Goal: Task Accomplishment & Management: Manage account settings

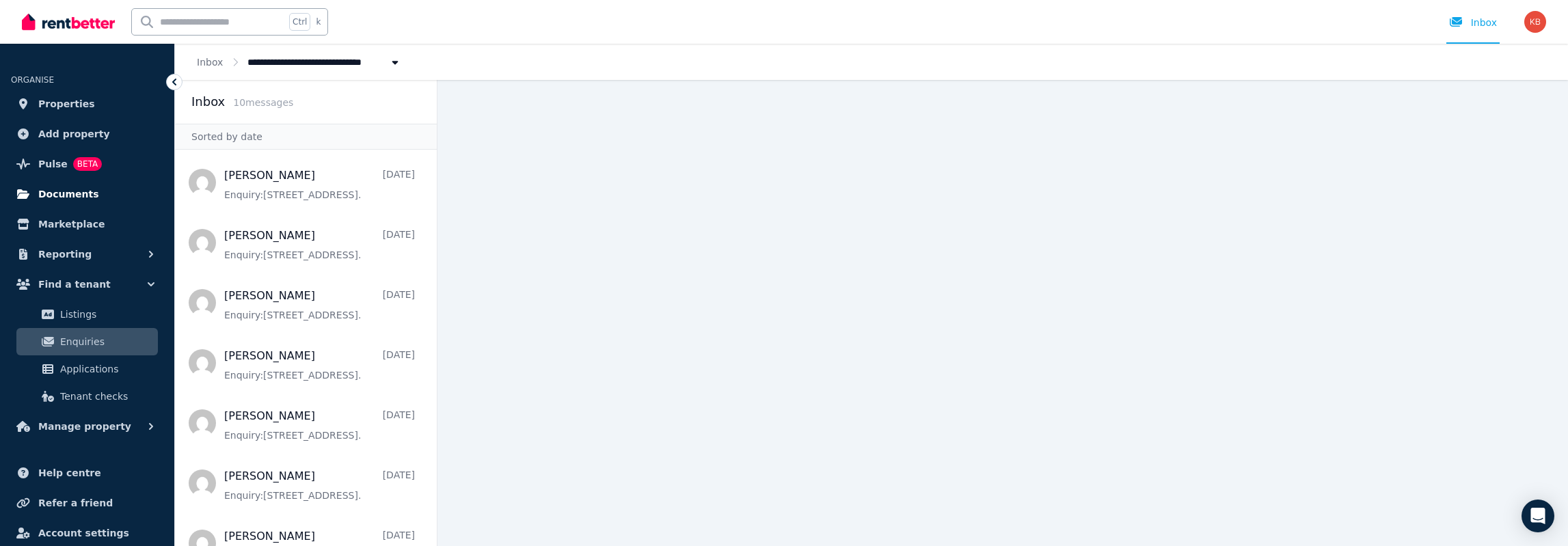
click at [64, 194] on span "Documents" at bounding box center [69, 194] width 61 height 16
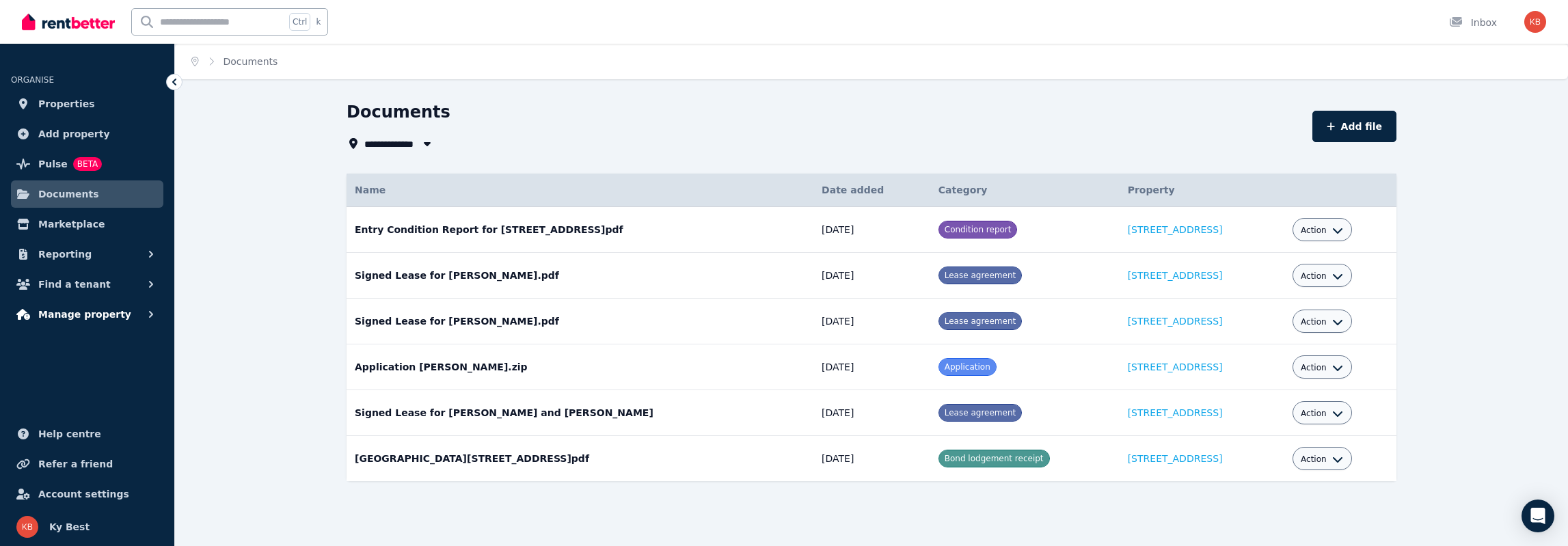
click at [150, 316] on icon "button" at bounding box center [151, 314] width 4 height 7
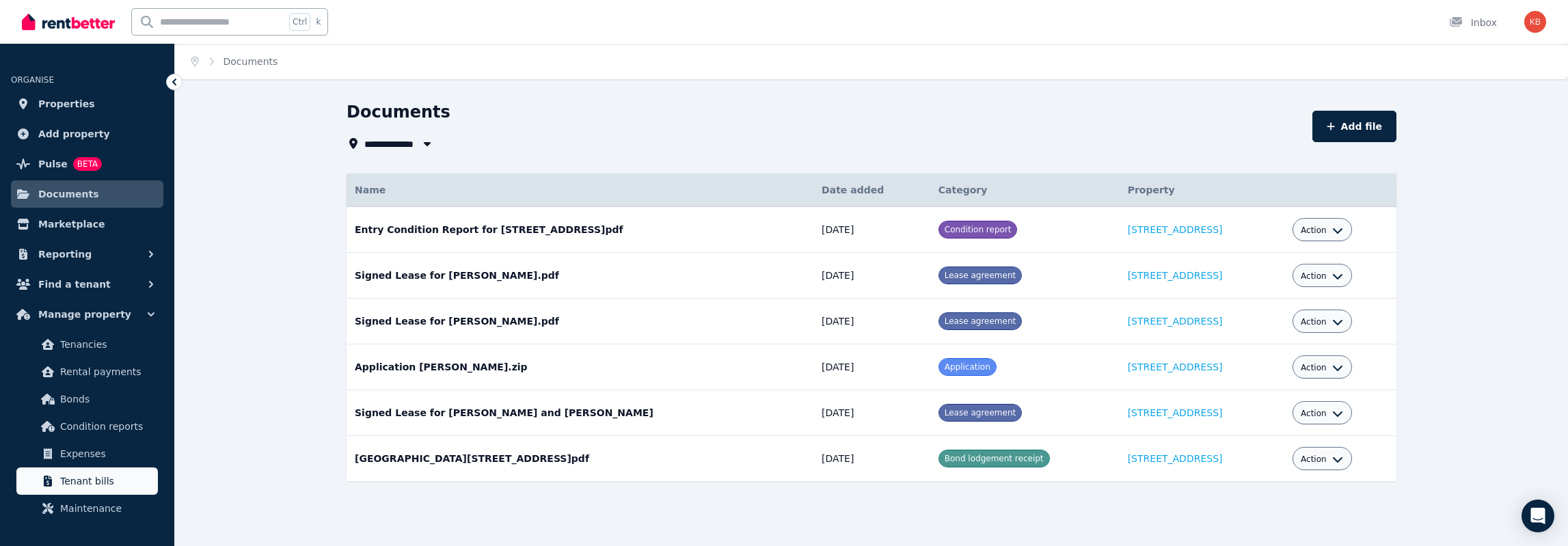
click at [90, 477] on span "Tenant bills" at bounding box center [106, 481] width 92 height 16
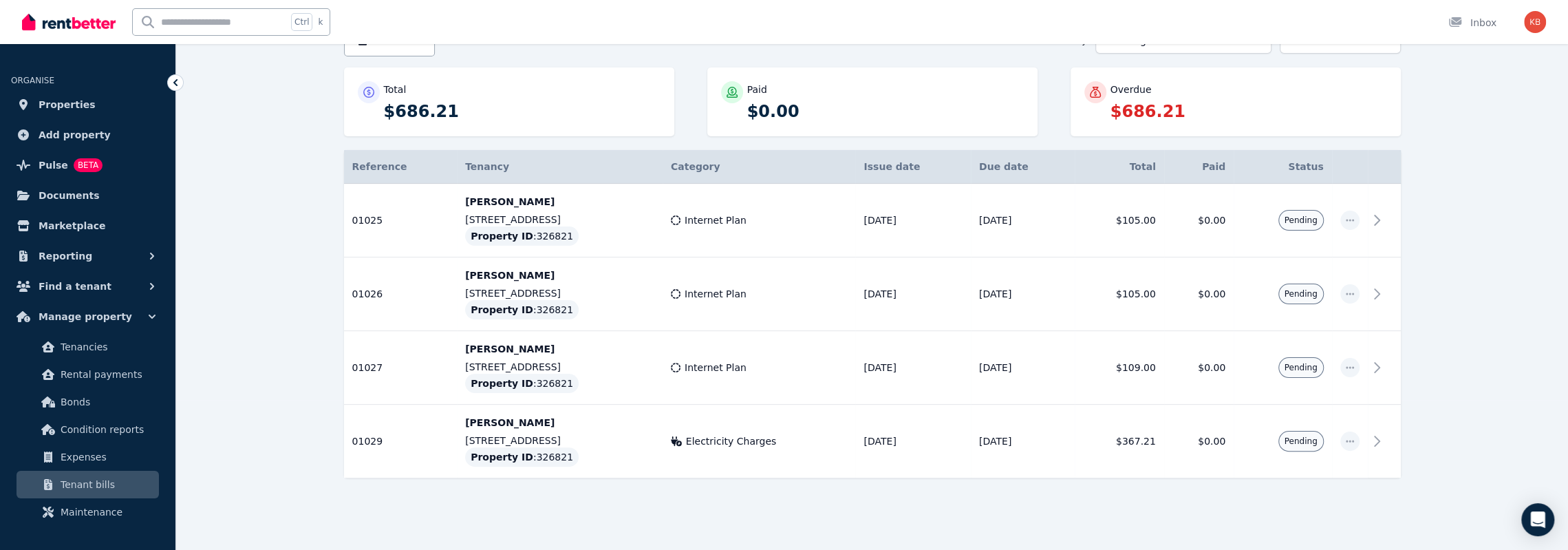
scroll to position [150, 0]
click at [1379, 219] on icon at bounding box center [1380, 219] width 17 height 17
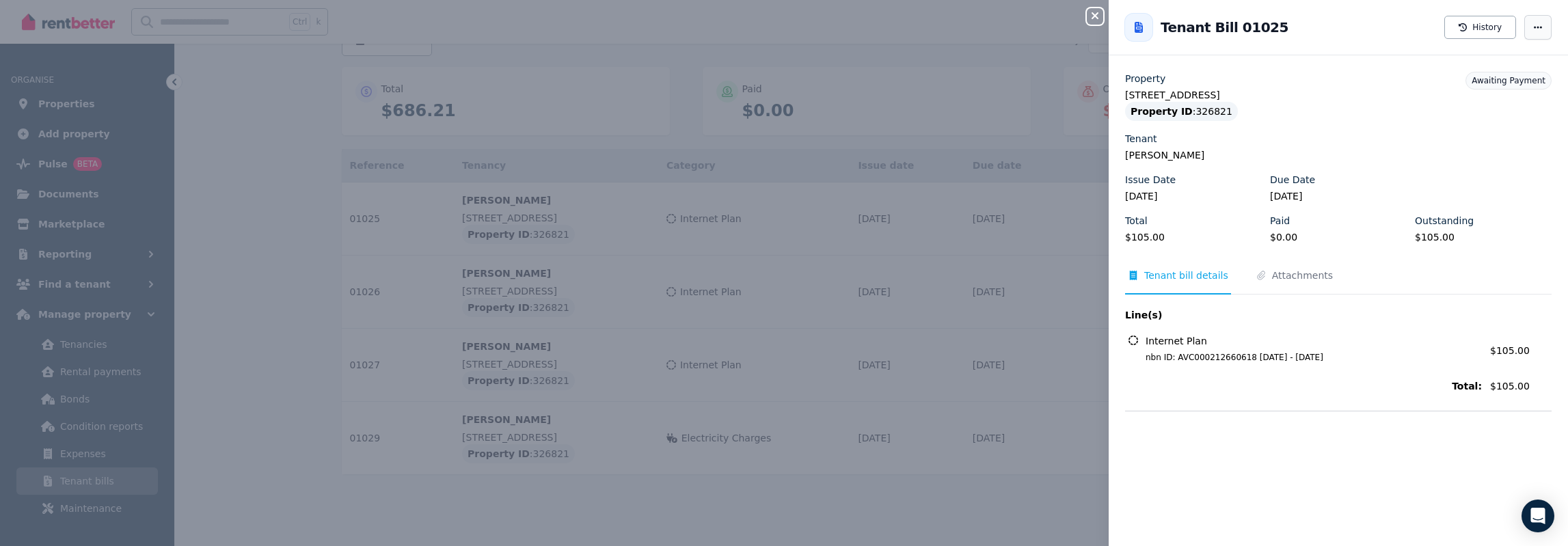
click at [1532, 28] on icon "button" at bounding box center [1538, 27] width 11 height 10
click at [1489, 66] on span "Resend tenant bill" at bounding box center [1496, 67] width 88 height 16
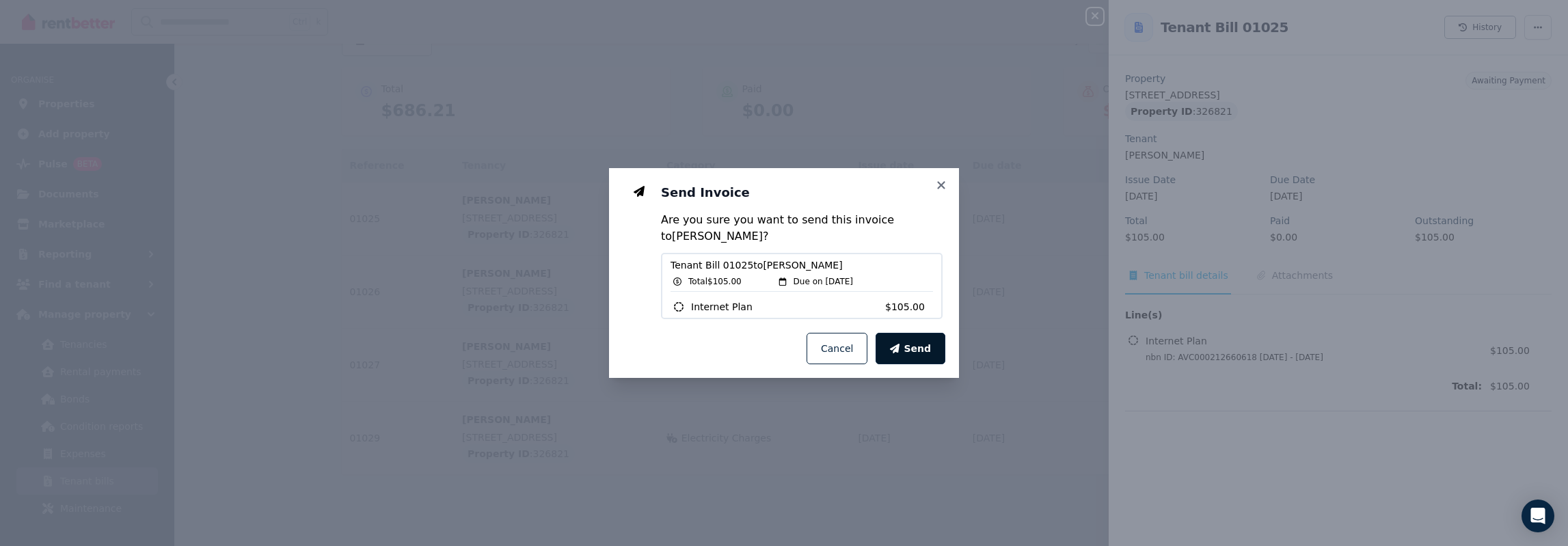
click at [919, 348] on span "Send" at bounding box center [917, 349] width 27 height 14
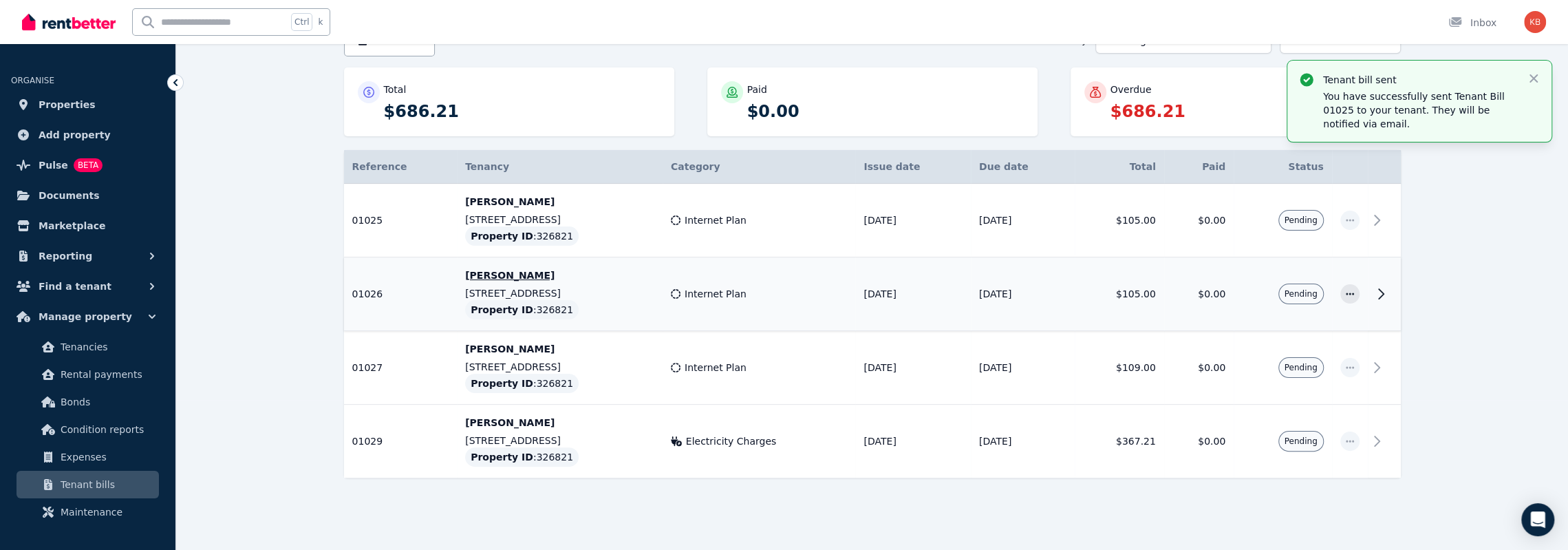
click at [1377, 294] on icon at bounding box center [1380, 294] width 17 height 17
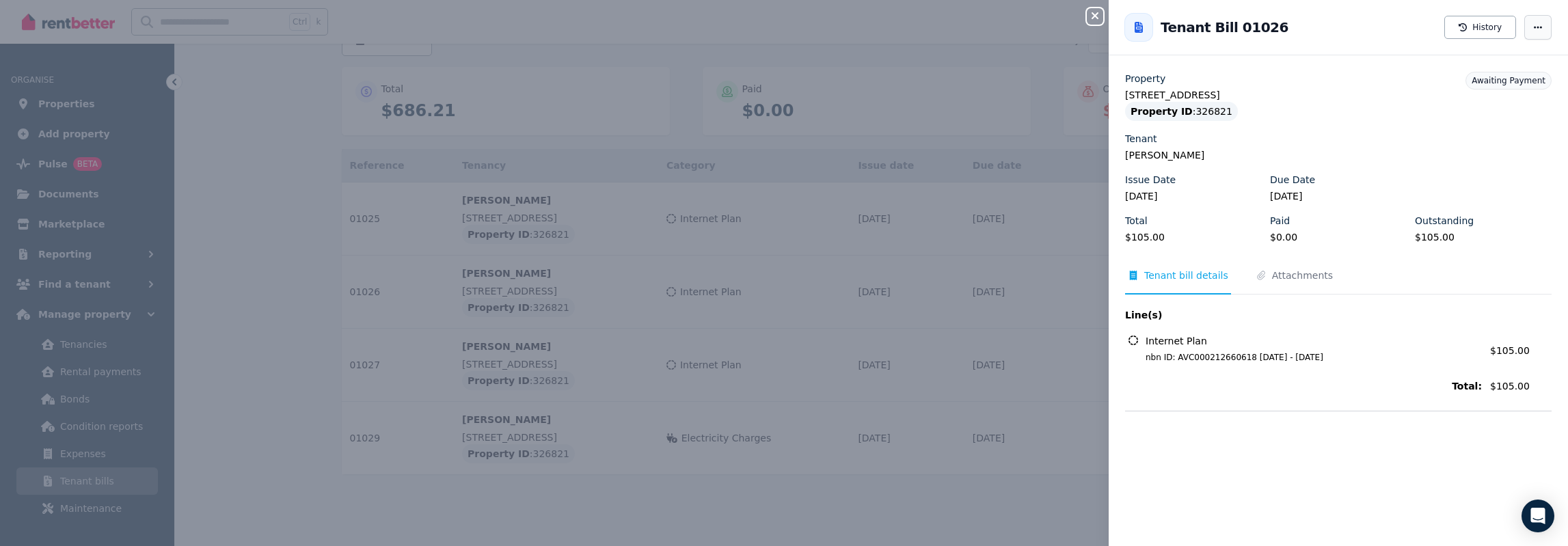
click at [1532, 23] on icon "button" at bounding box center [1538, 27] width 11 height 10
click at [1479, 60] on span "Resend tenant bill" at bounding box center [1496, 67] width 88 height 16
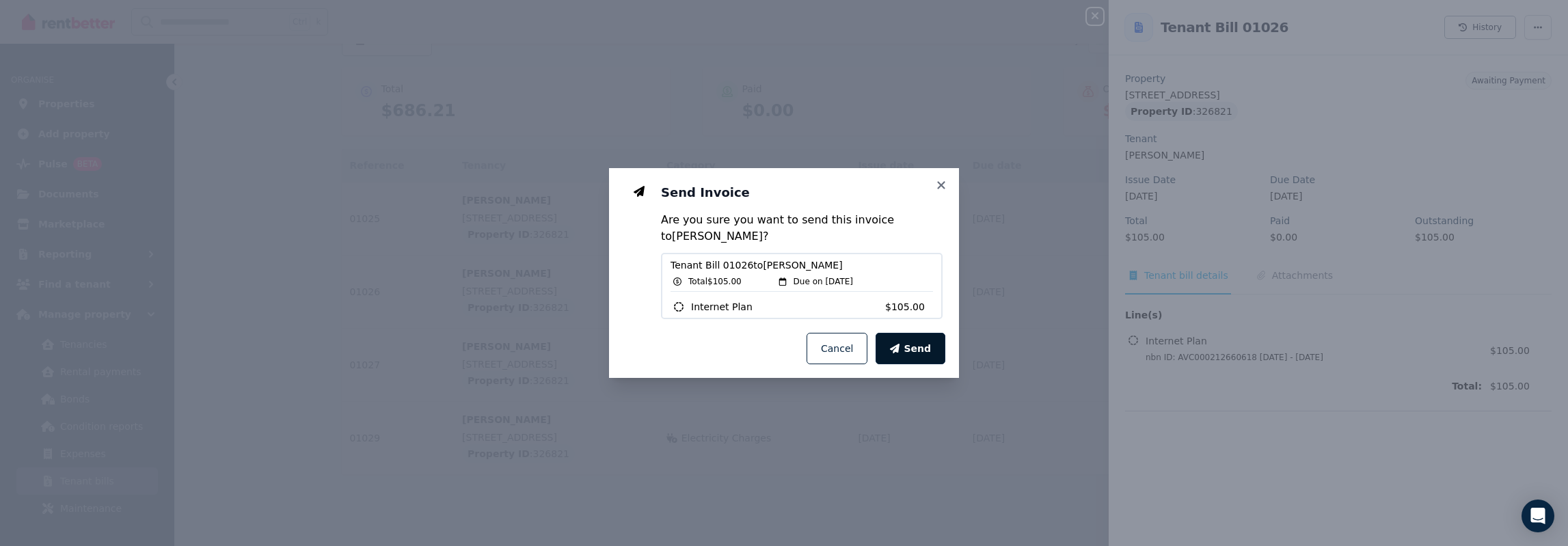
click at [917, 346] on span "Send" at bounding box center [917, 349] width 27 height 14
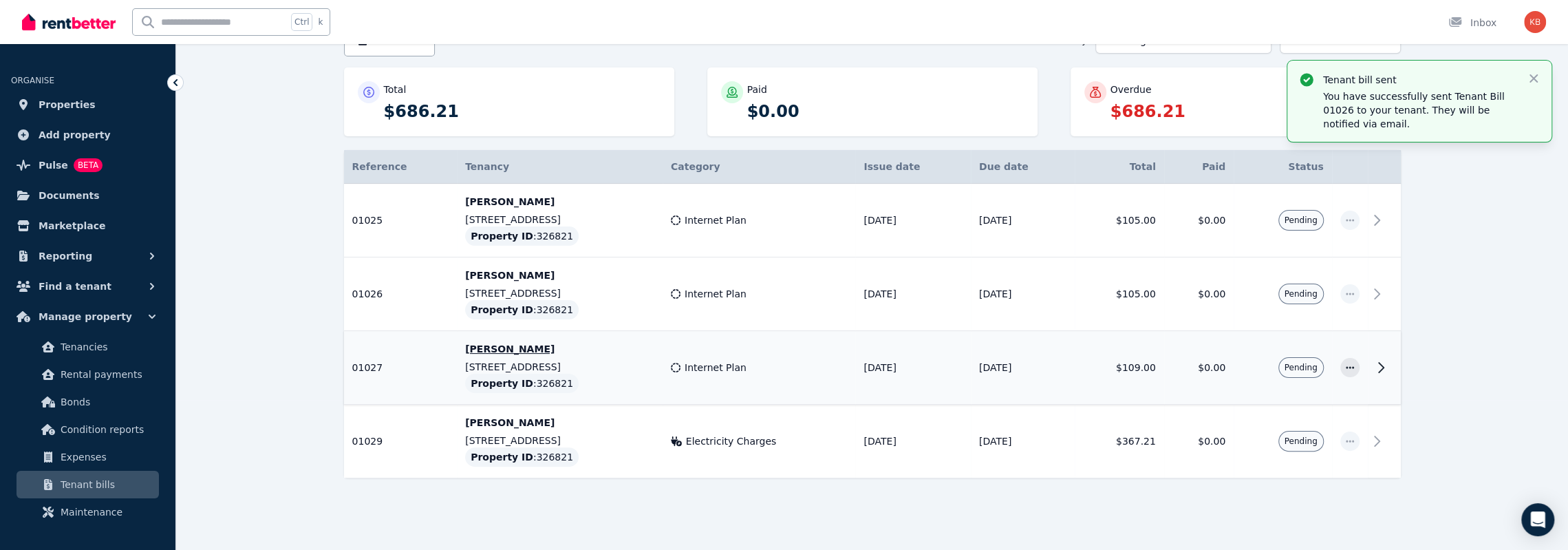
click at [1378, 367] on icon at bounding box center [1380, 367] width 17 height 17
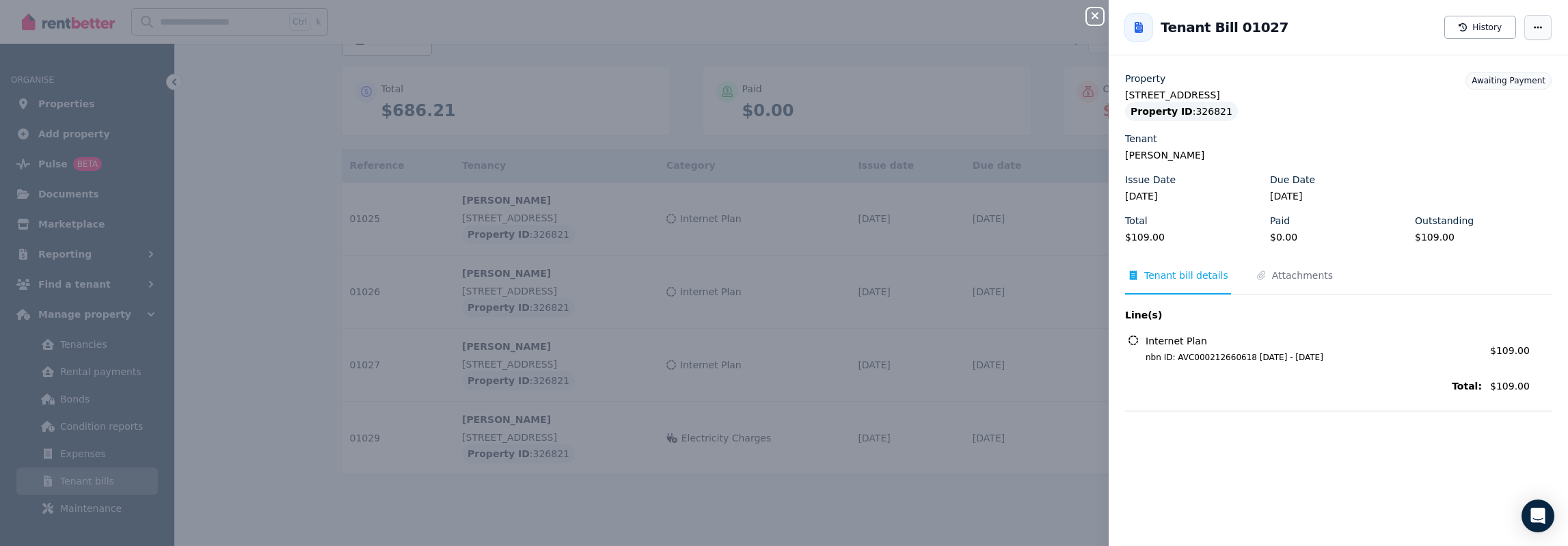
click at [1532, 26] on icon "button" at bounding box center [1538, 27] width 11 height 10
click at [1480, 69] on span "Resend tenant bill" at bounding box center [1496, 67] width 88 height 16
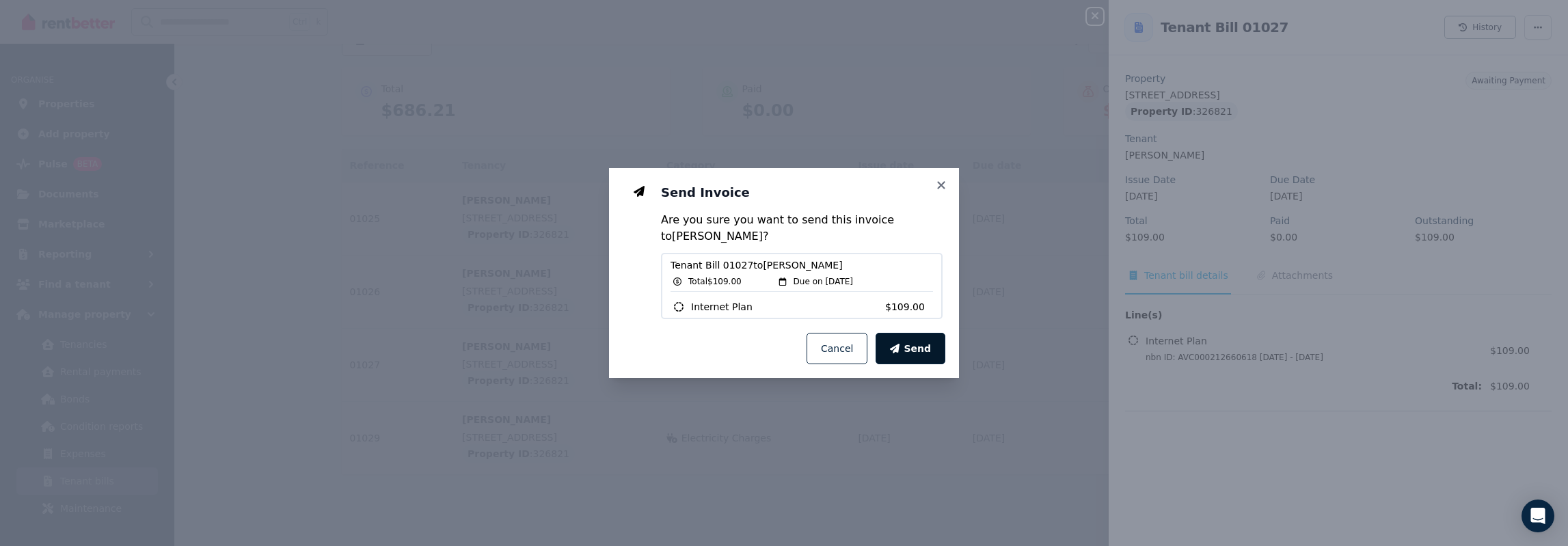
click at [913, 342] on span "Send" at bounding box center [917, 349] width 27 height 14
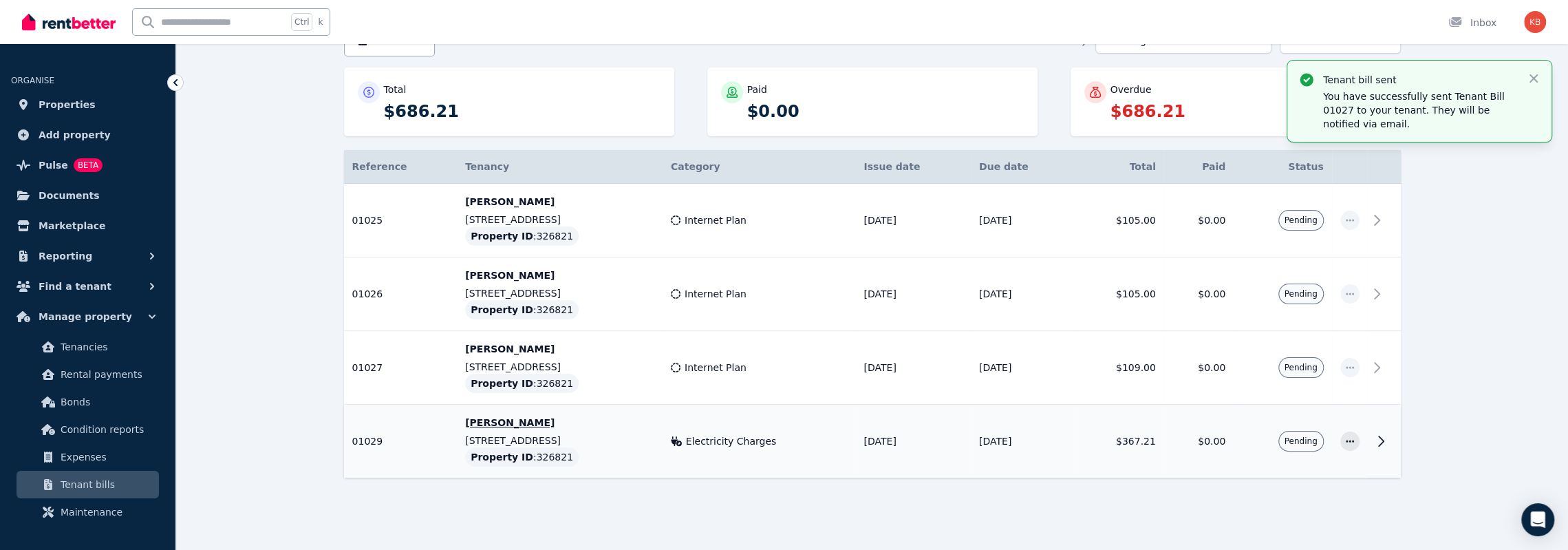
click at [1378, 435] on icon at bounding box center [1380, 441] width 17 height 17
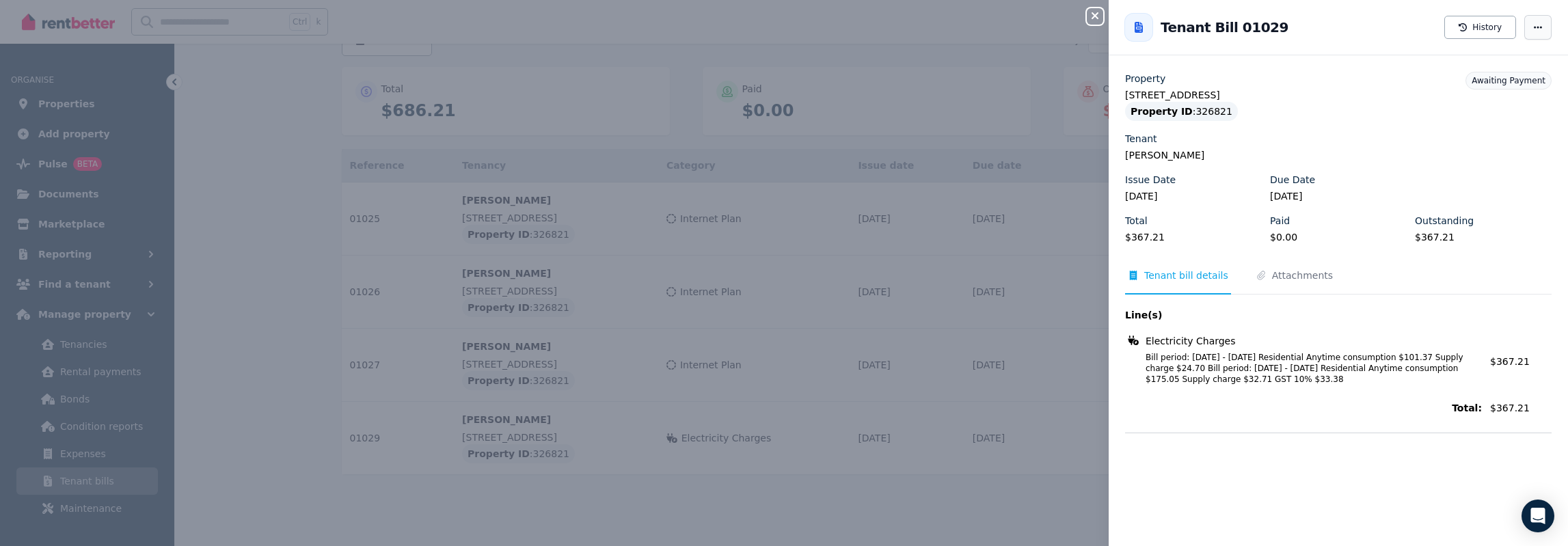
click at [1532, 29] on icon "button" at bounding box center [1538, 27] width 11 height 10
click at [1488, 65] on span "Resend tenant bill" at bounding box center [1496, 67] width 88 height 16
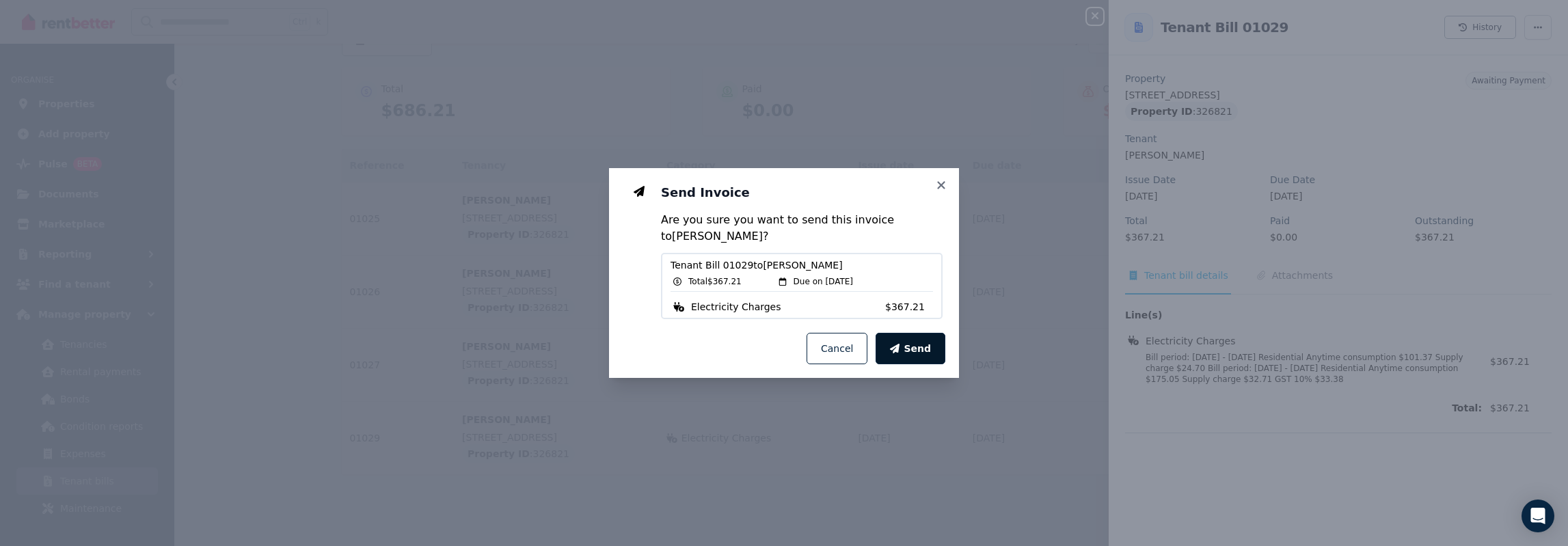
click at [913, 348] on span "Send" at bounding box center [917, 349] width 27 height 14
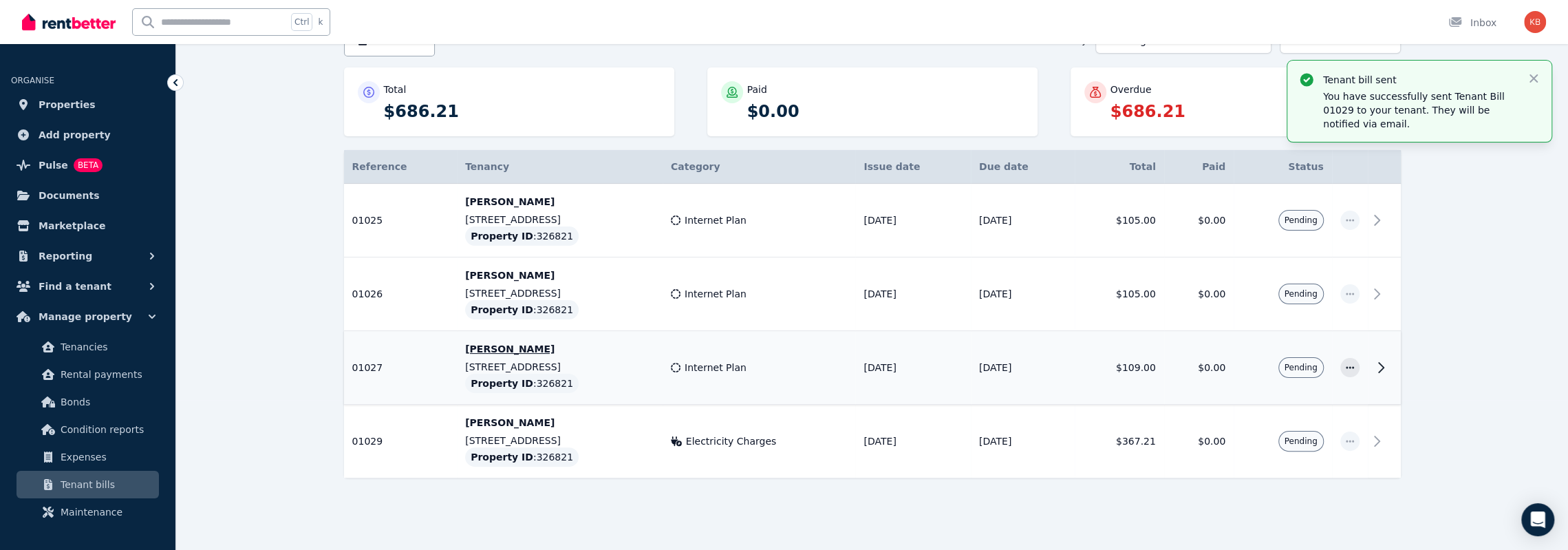
click at [1379, 361] on icon at bounding box center [1380, 367] width 17 height 17
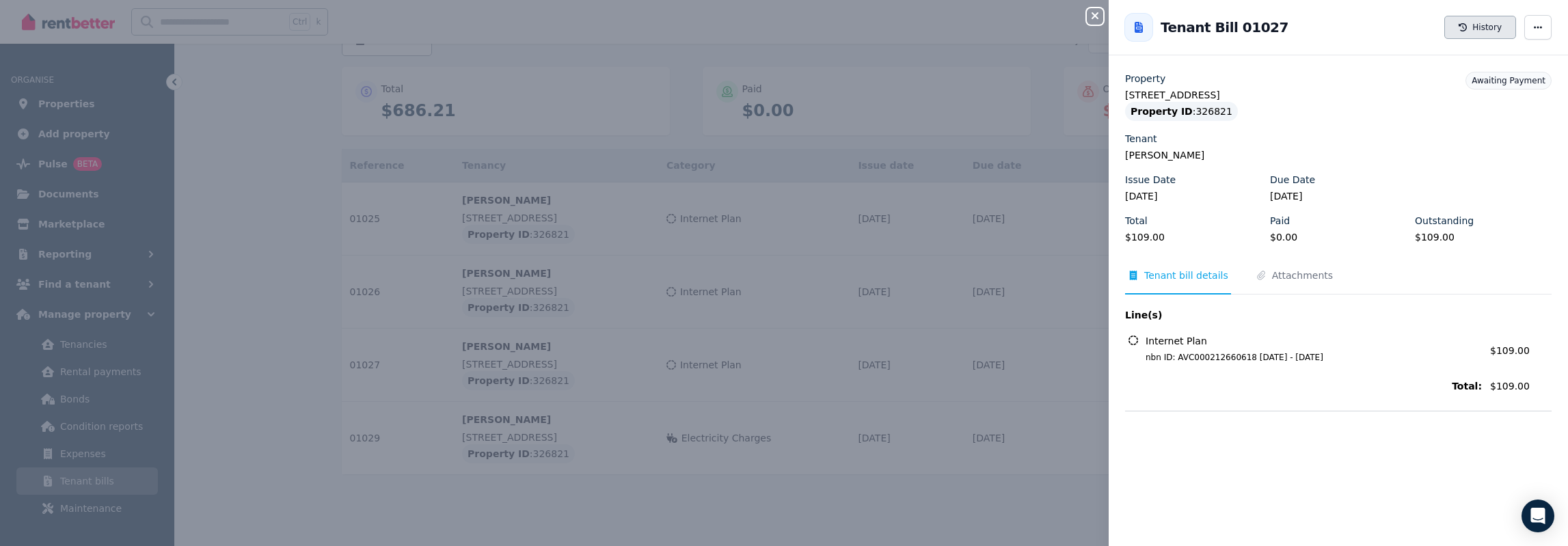
click at [1473, 24] on button "History" at bounding box center [1479, 27] width 72 height 23
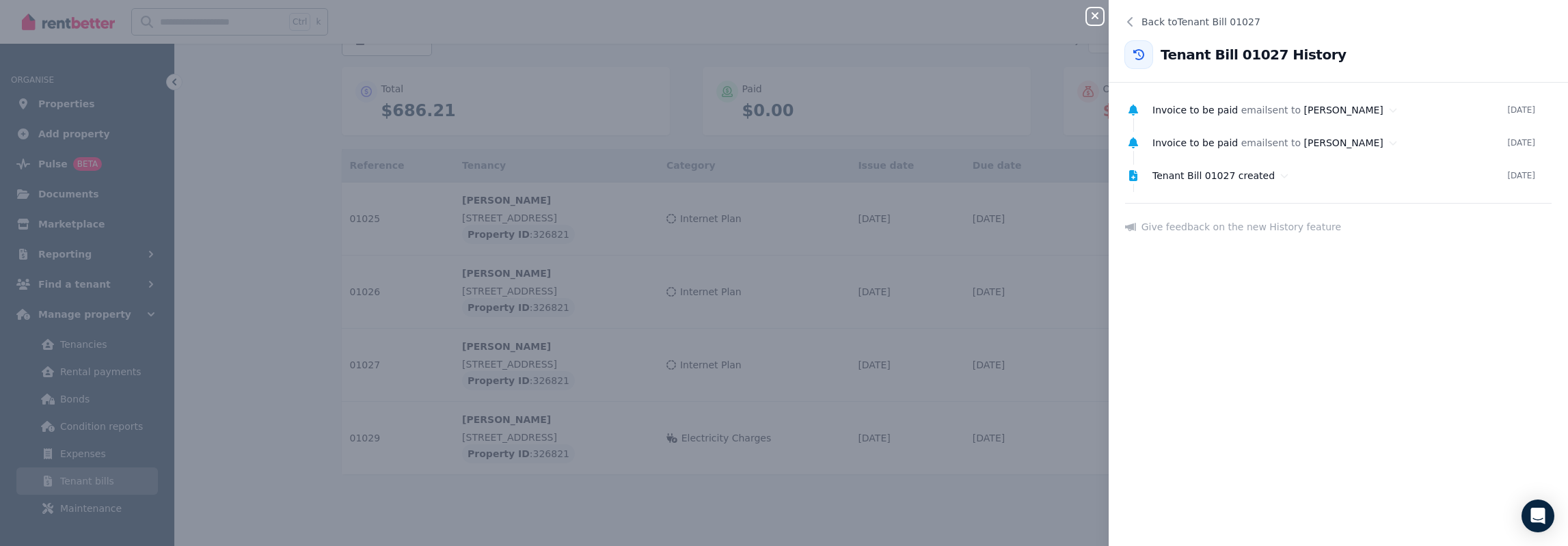
click at [1097, 13] on icon "button" at bounding box center [1095, 16] width 16 height 11
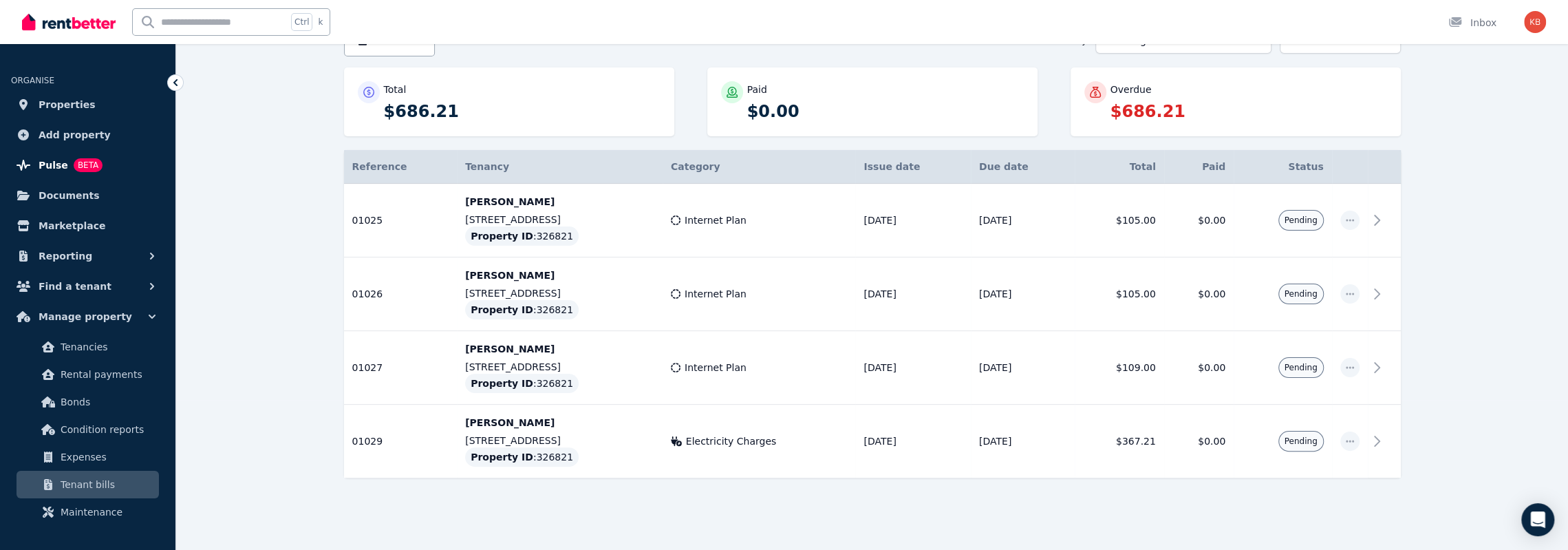
click at [58, 169] on span "Pulse" at bounding box center [53, 164] width 30 height 17
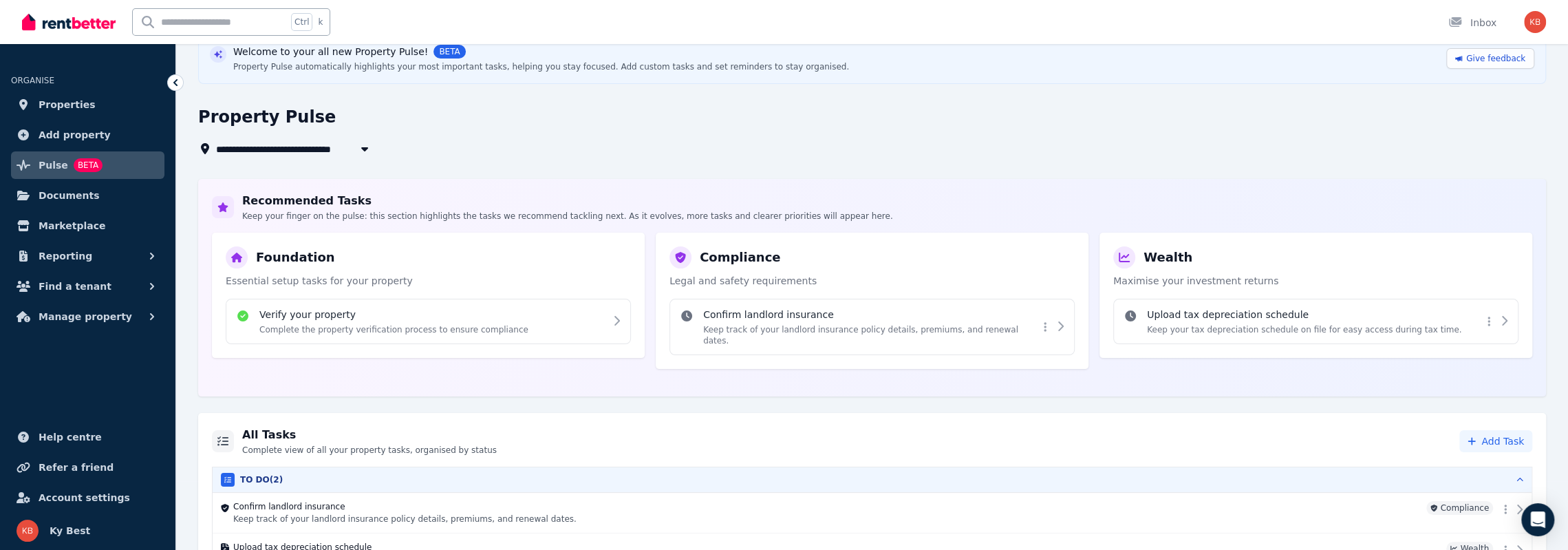
scroll to position [124, 0]
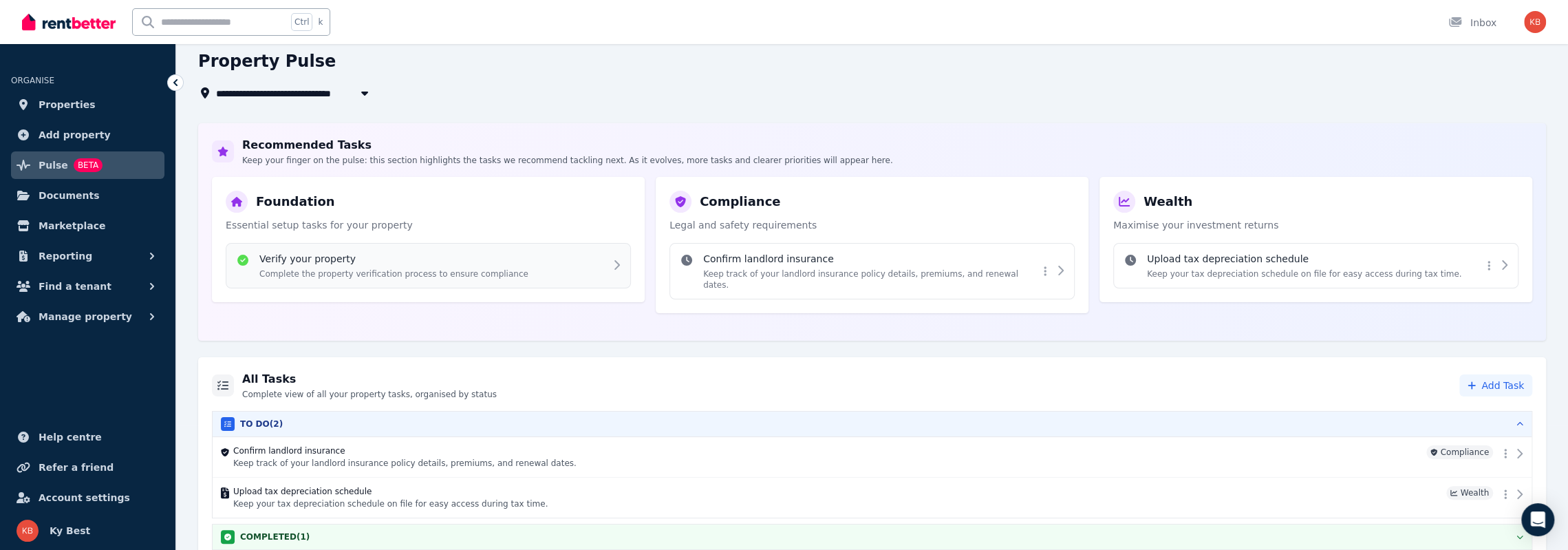
click at [307, 258] on h4 "Verify your property" at bounding box center [394, 259] width 269 height 14
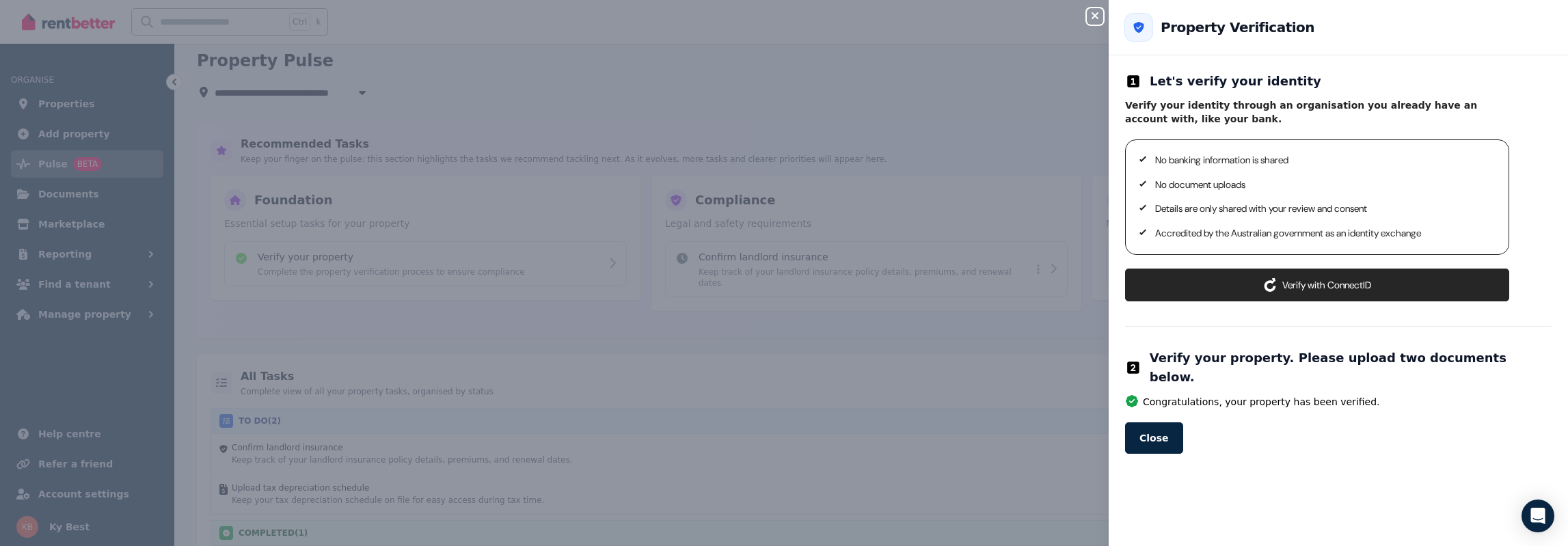
click at [1090, 15] on icon "button" at bounding box center [1095, 16] width 16 height 11
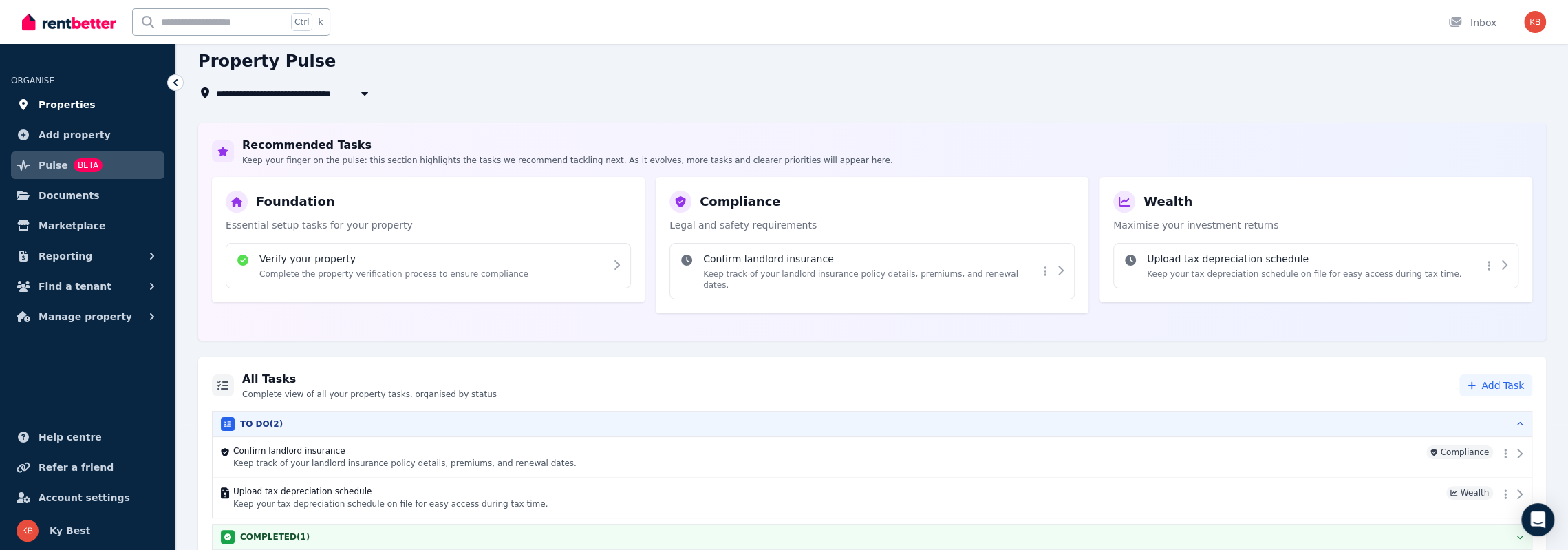
click at [74, 105] on span "Properties" at bounding box center [66, 104] width 57 height 17
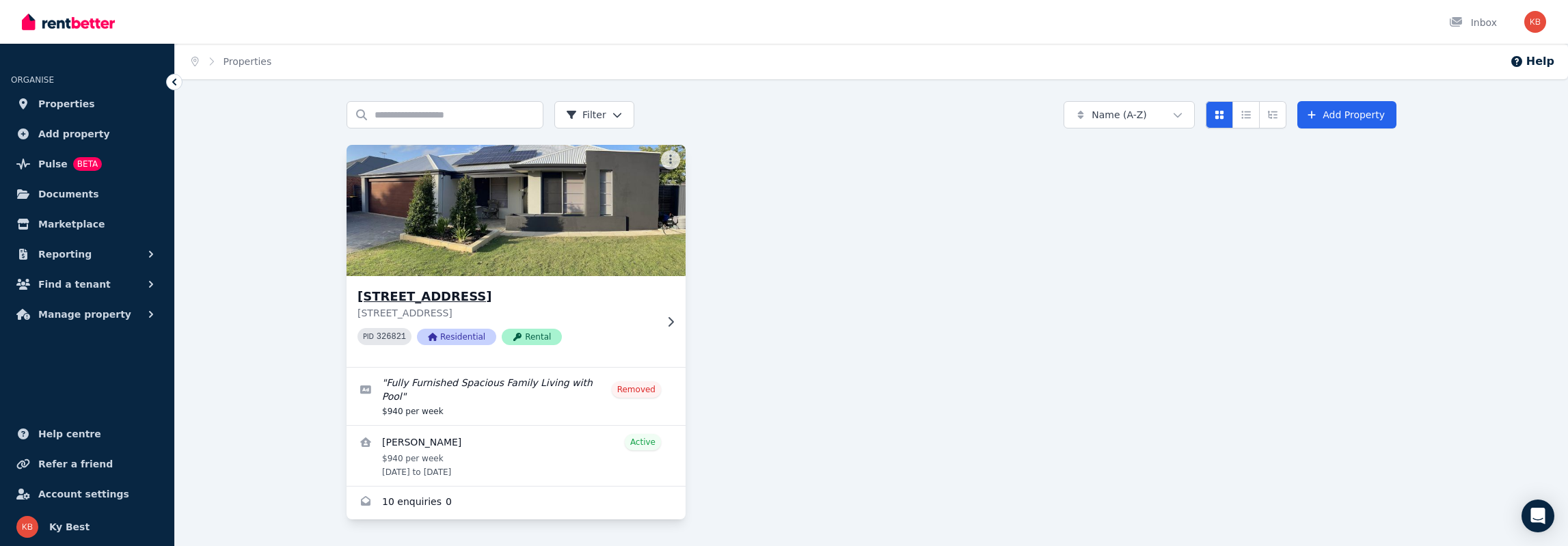
click at [524, 335] on span "Rental" at bounding box center [531, 337] width 60 height 16
